Goal: Find specific page/section: Find specific page/section

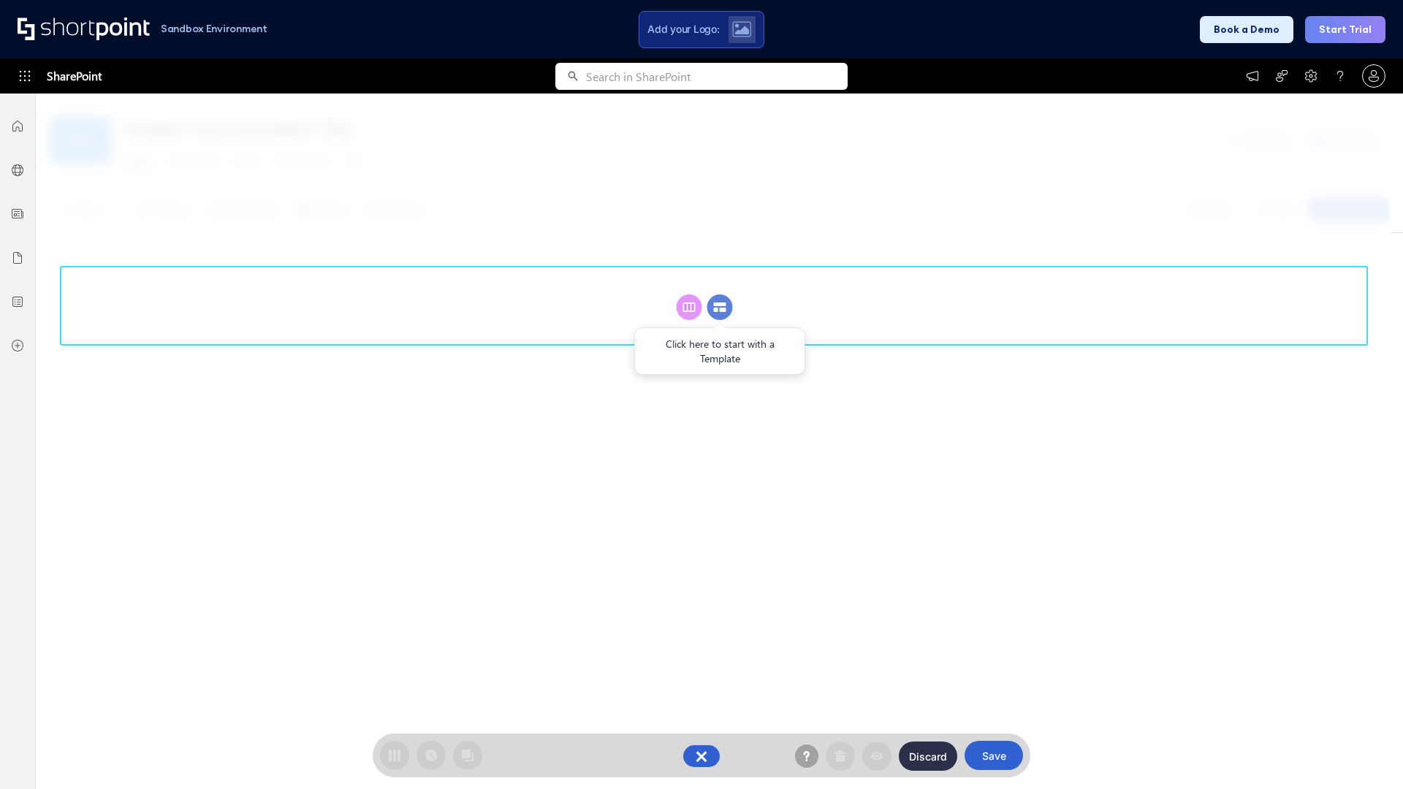
click at [720, 307] on circle at bounding box center [720, 308] width 26 height 26
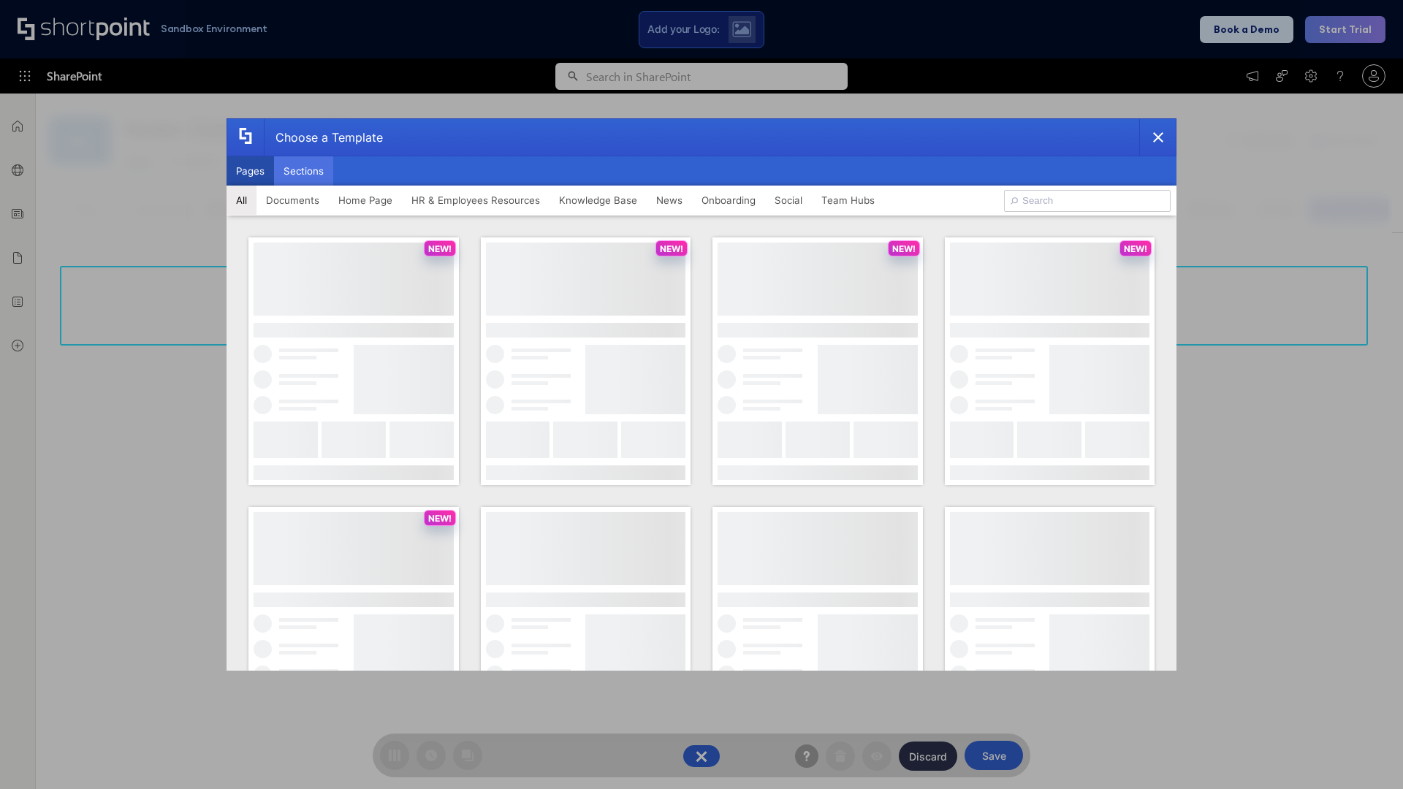
click at [303, 171] on button "Sections" at bounding box center [303, 170] width 59 height 29
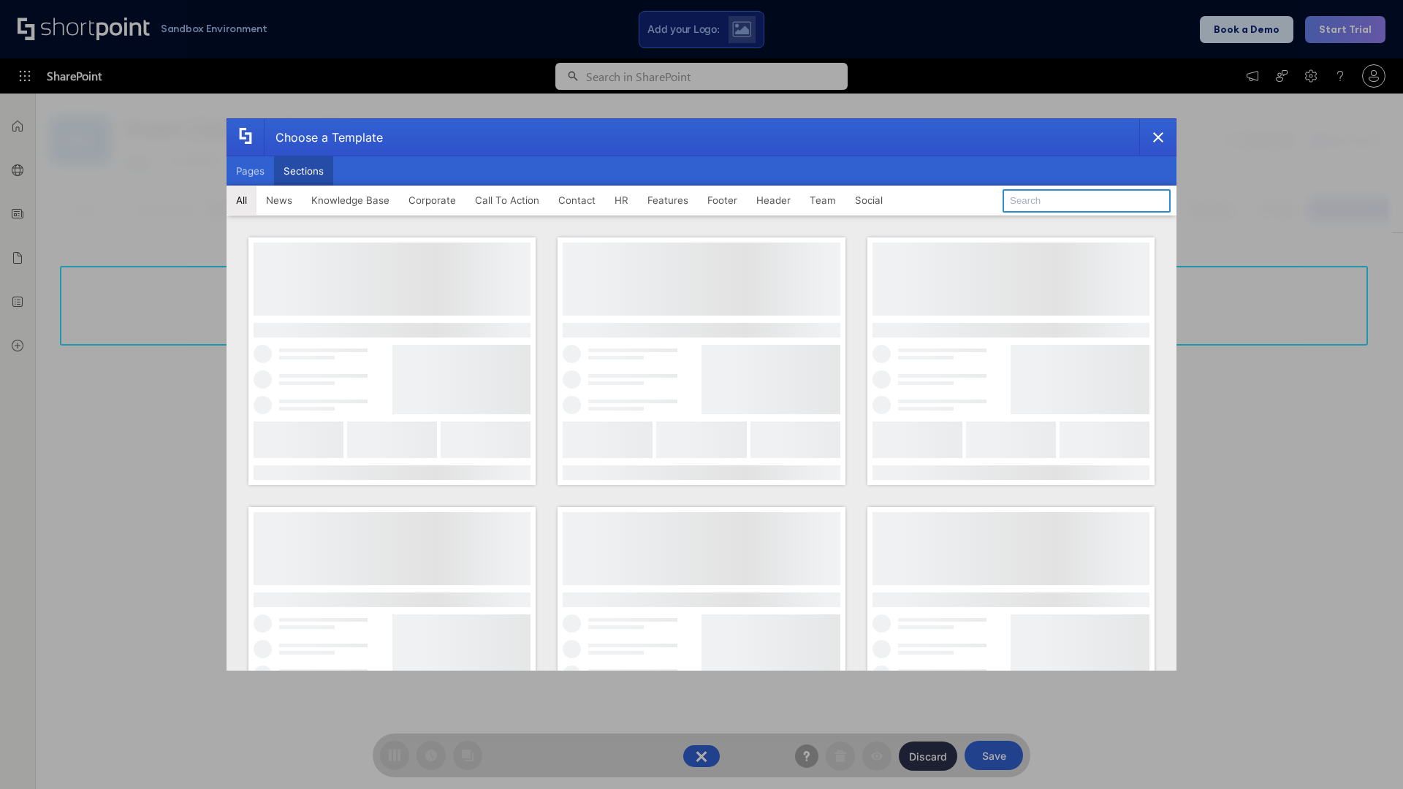
type input "Team Dashboard 2"
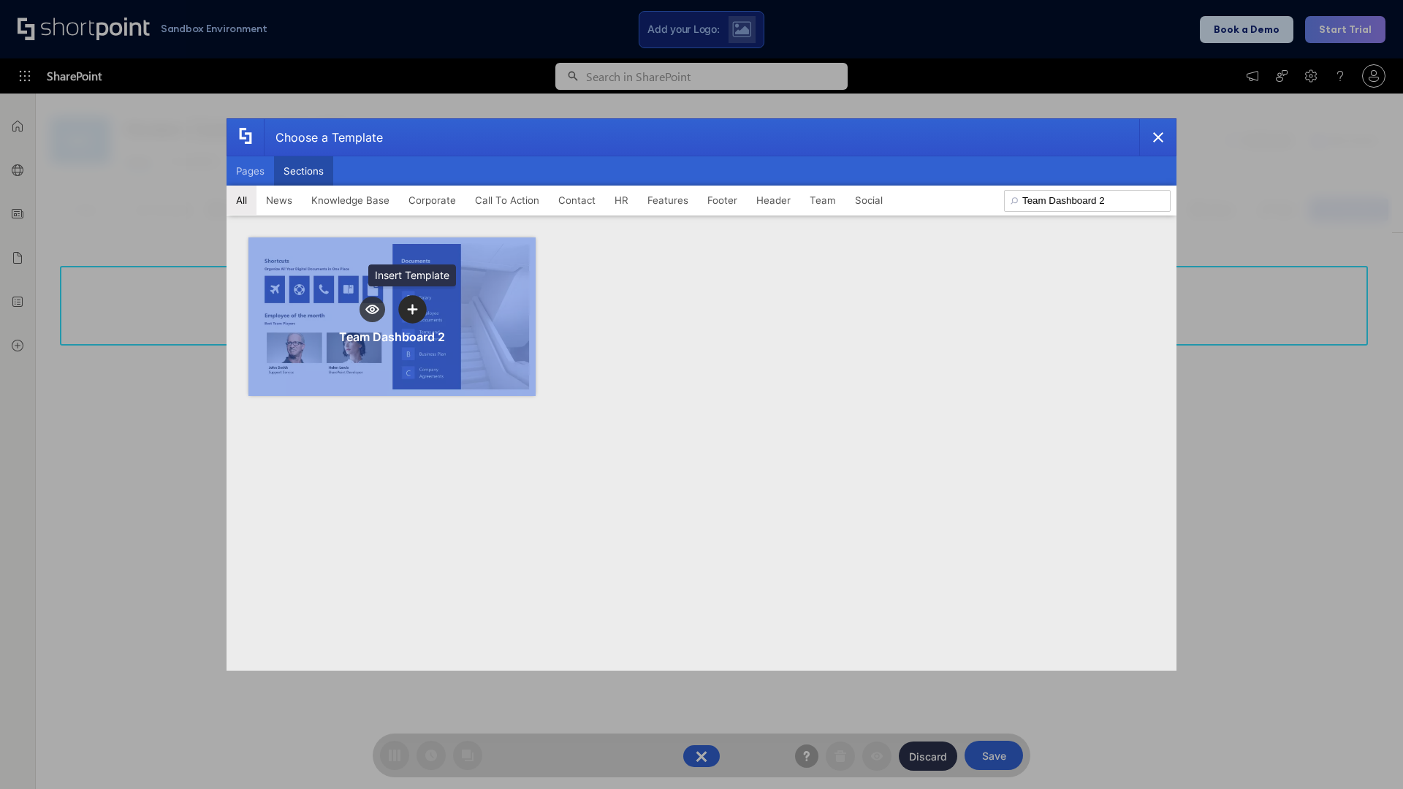
click at [412, 309] on icon "template selector" at bounding box center [412, 309] width 10 height 10
